Goal: Obtain resource: Obtain resource

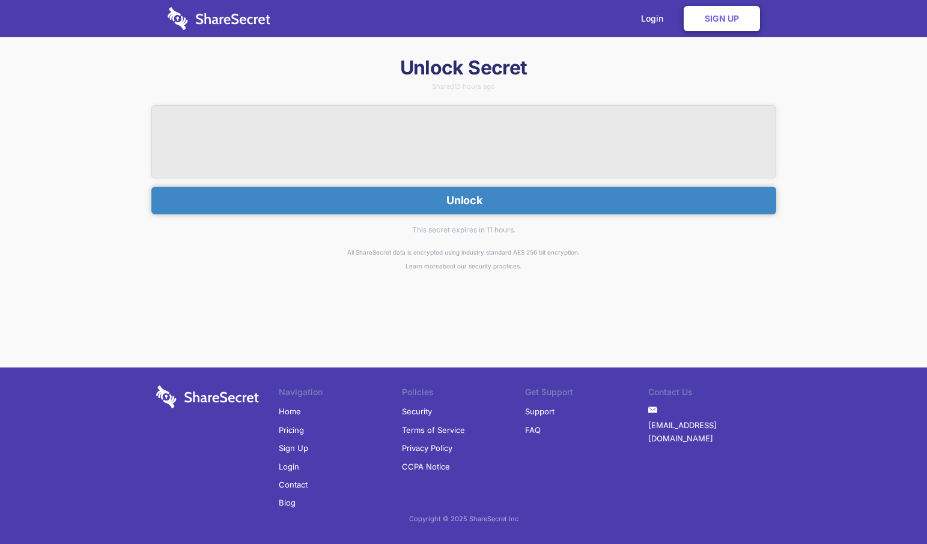
click at [359, 199] on button "Unlock" at bounding box center [463, 201] width 625 height 28
click at [353, 206] on button "Unlock" at bounding box center [463, 201] width 625 height 28
click at [495, 201] on button "Unlock" at bounding box center [463, 201] width 625 height 28
